Goal: Transaction & Acquisition: Purchase product/service

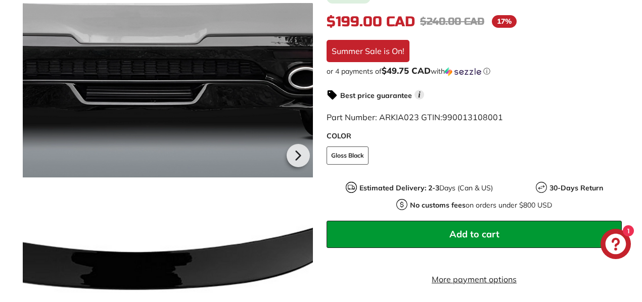
scroll to position [357, 0]
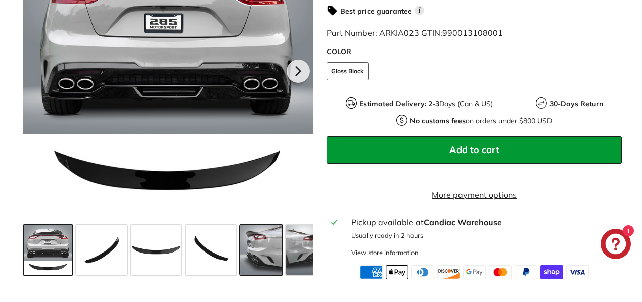
click at [254, 264] on span at bounding box center [261, 250] width 42 height 51
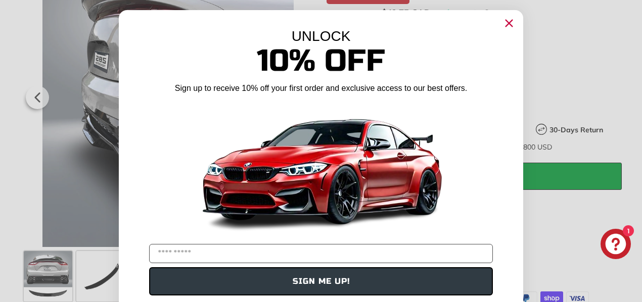
scroll to position [330, 0]
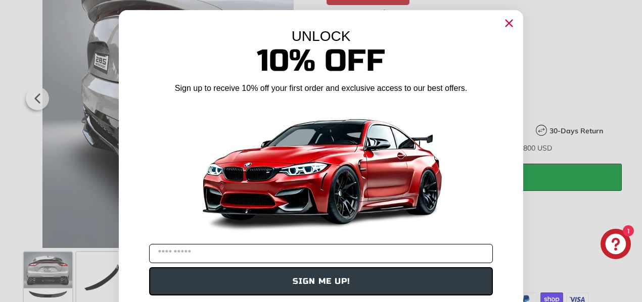
click at [370, 253] on input "YOUR EMAIL" at bounding box center [321, 253] width 344 height 19
type input "**********"
click at [295, 285] on button "SIGN ME UP!" at bounding box center [321, 281] width 344 height 28
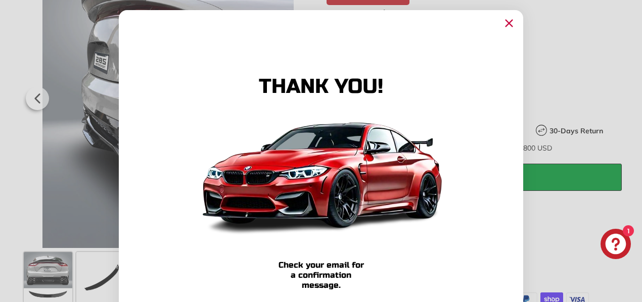
click at [506, 24] on circle "Close dialog" at bounding box center [508, 23] width 15 height 15
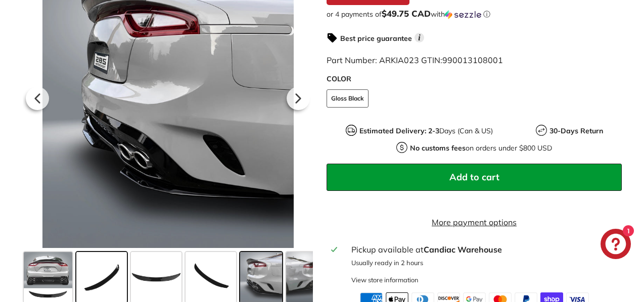
click at [106, 278] on span at bounding box center [101, 277] width 51 height 51
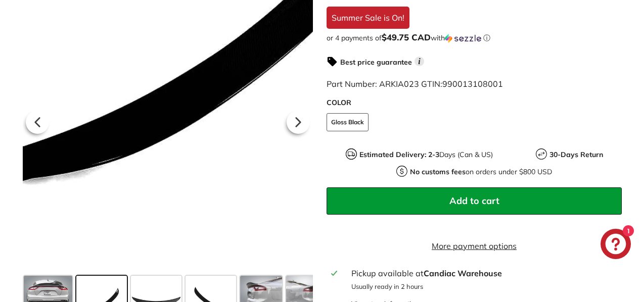
scroll to position [298, 0]
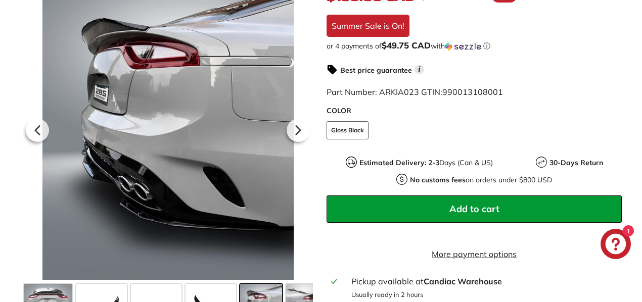
click at [455, 204] on span "Add to cart" at bounding box center [474, 209] width 50 height 12
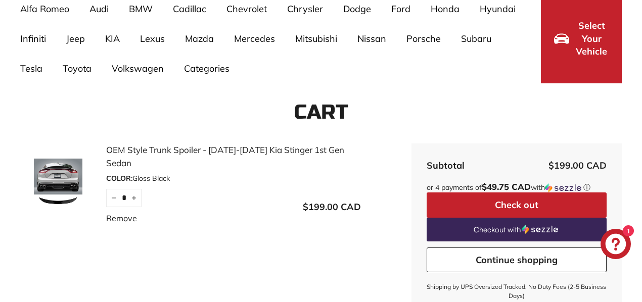
scroll to position [86, 0]
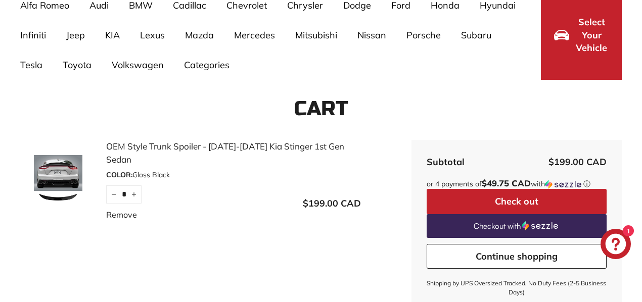
click at [474, 201] on button "Check out" at bounding box center [517, 201] width 180 height 25
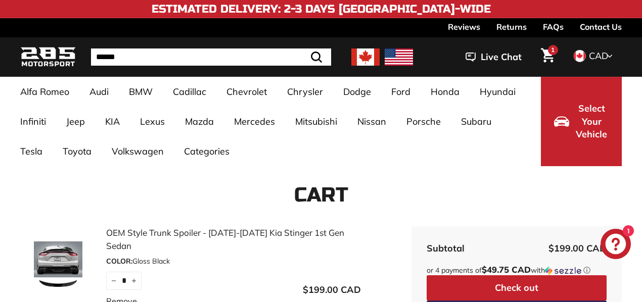
click at [363, 62] on img at bounding box center [365, 57] width 28 height 17
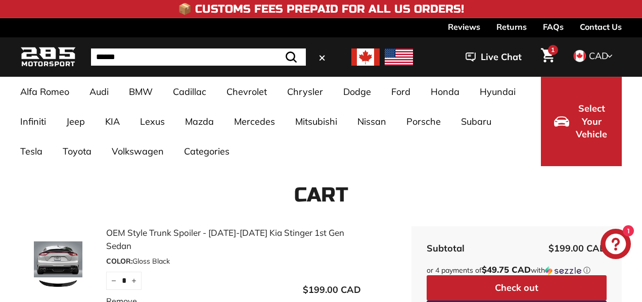
click at [261, 62] on input "Search" at bounding box center [198, 57] width 215 height 17
type input "**********"
click at [276, 49] on button ".cls-1{fill:none;stroke:#000;stroke-miterlimit:10;stroke-width:2px} Search" at bounding box center [290, 57] width 29 height 17
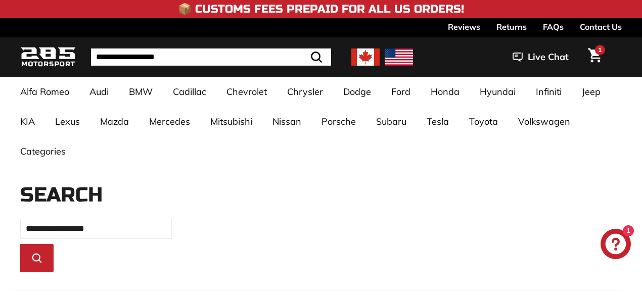
select select "*********"
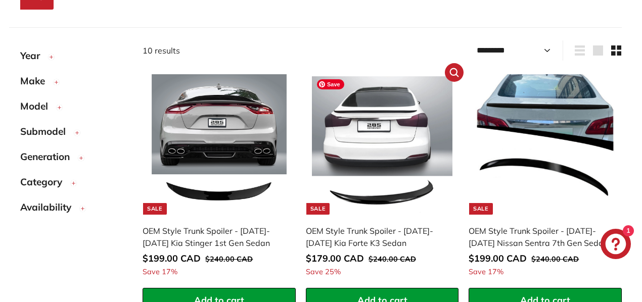
scroll to position [277, 0]
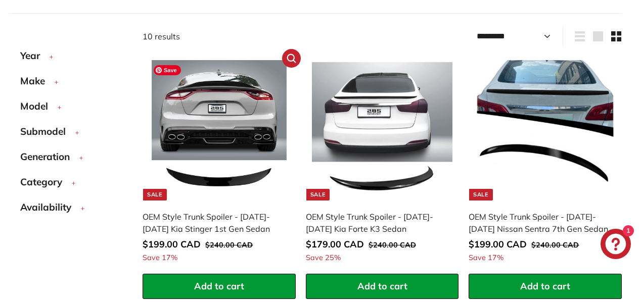
click at [226, 144] on img at bounding box center [219, 130] width 141 height 141
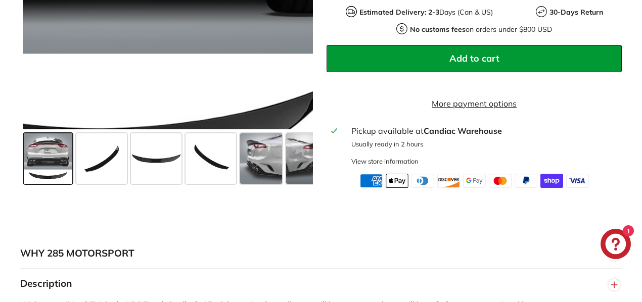
scroll to position [450, 0]
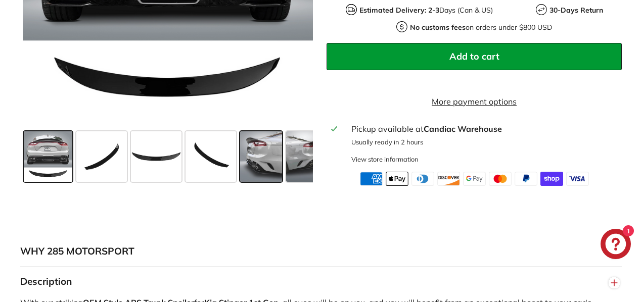
click at [260, 164] on span at bounding box center [261, 156] width 42 height 51
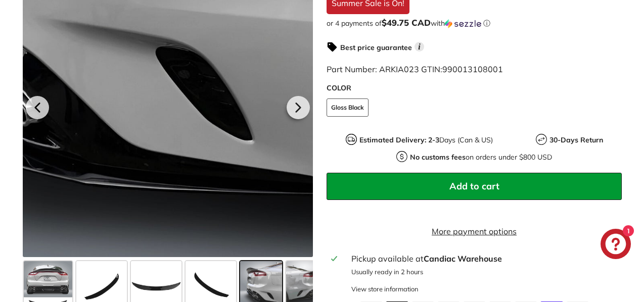
scroll to position [318, 0]
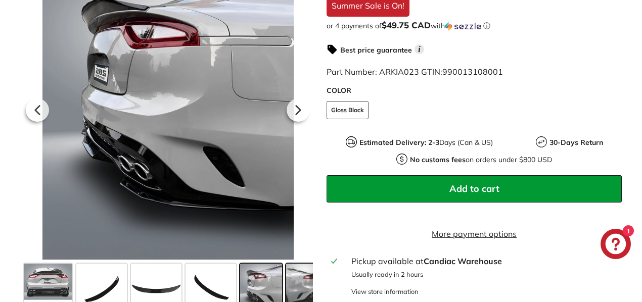
click at [302, 286] on span at bounding box center [306, 289] width 41 height 51
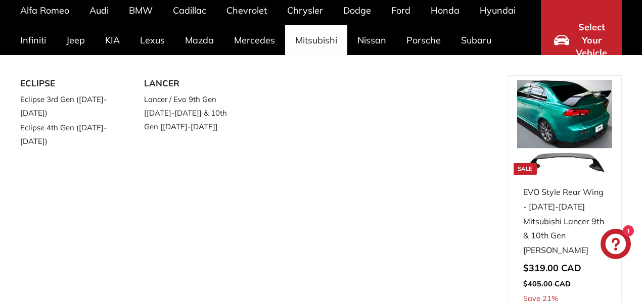
scroll to position [82, 0]
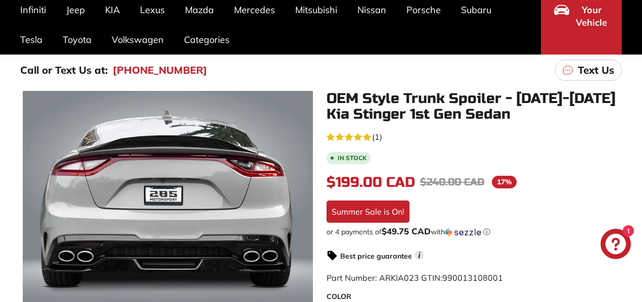
scroll to position [114, 0]
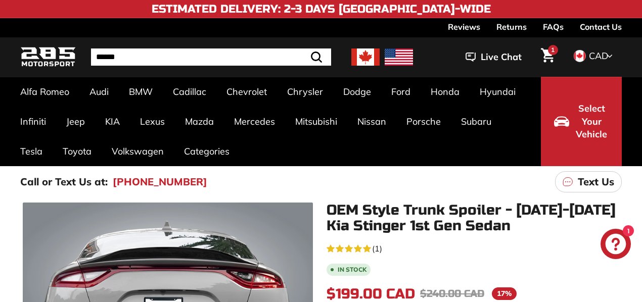
click at [548, 56] on icon "Cart" at bounding box center [548, 55] width 14 height 15
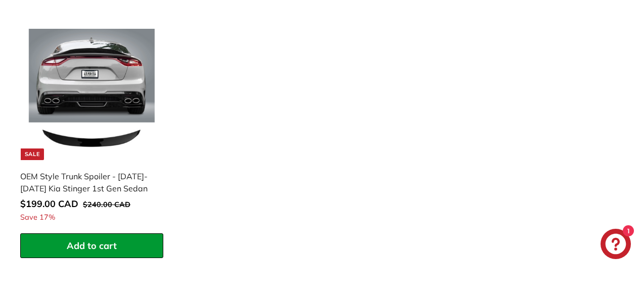
scroll to position [460, 0]
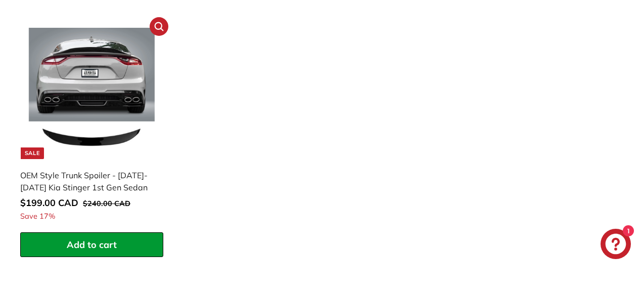
click at [115, 249] on span "Add to cart" at bounding box center [92, 245] width 50 height 12
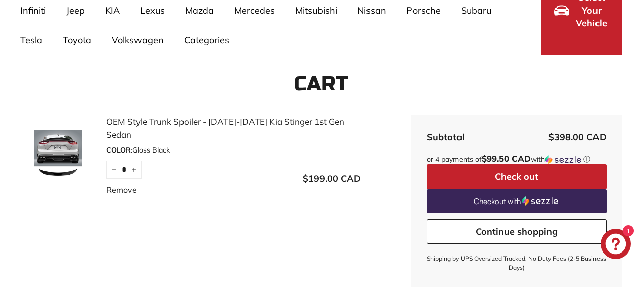
scroll to position [112, 0]
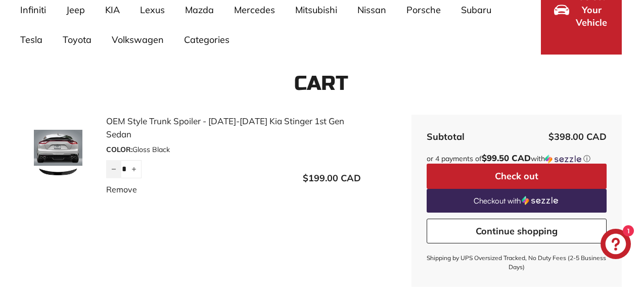
click at [113, 160] on button "−" at bounding box center [113, 169] width 15 height 18
type input "*"
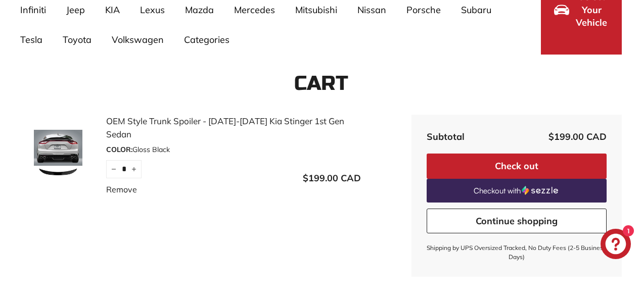
click at [499, 167] on button "Check out" at bounding box center [517, 166] width 180 height 25
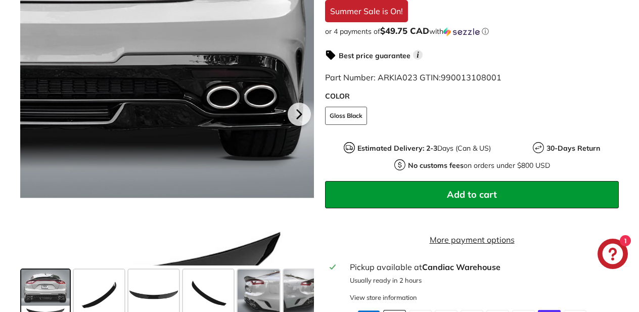
scroll to position [332, 0]
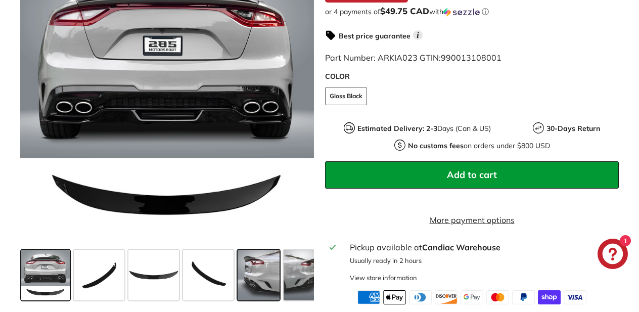
click at [259, 281] on span at bounding box center [259, 275] width 42 height 51
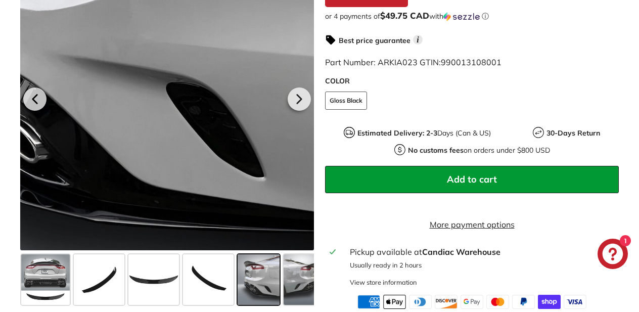
scroll to position [334, 0]
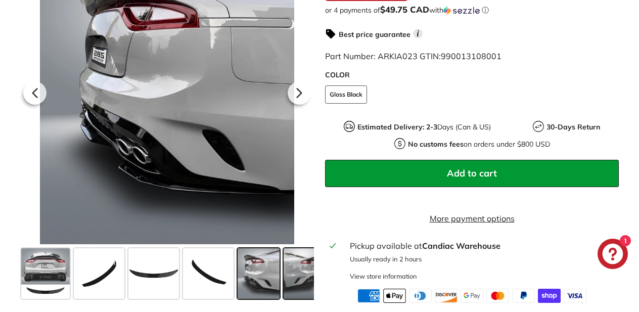
click at [298, 294] on span at bounding box center [304, 273] width 41 height 51
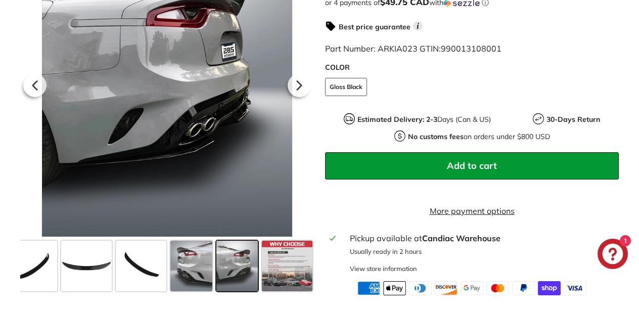
scroll to position [355, 0]
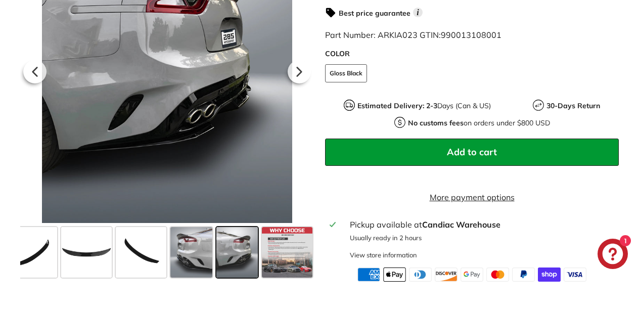
click at [234, 265] on span at bounding box center [236, 252] width 41 height 51
click at [196, 267] on span at bounding box center [191, 252] width 42 height 51
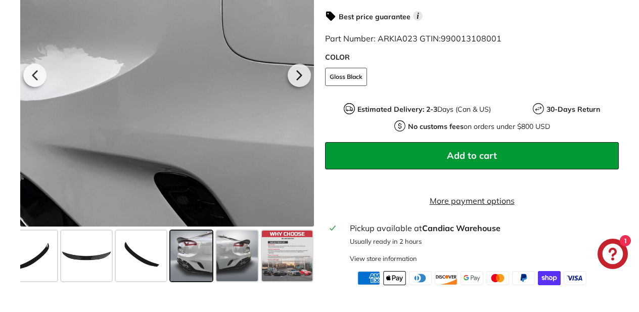
scroll to position [353, 0]
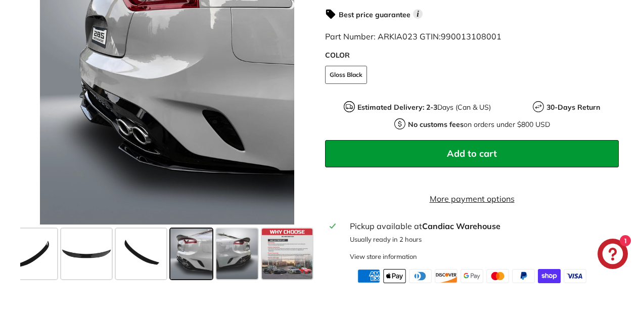
click at [197, 262] on span at bounding box center [191, 253] width 42 height 51
